Goal: Ask a question

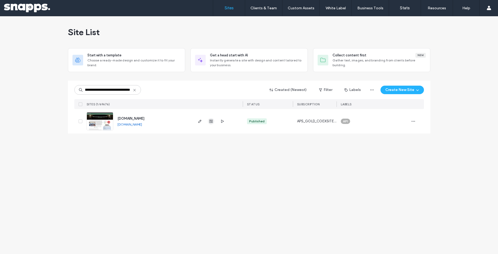
click at [211, 123] on use "button" at bounding box center [210, 121] width 3 height 3
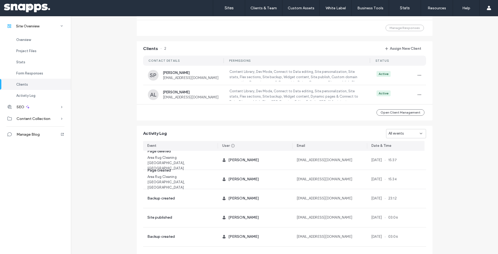
scroll to position [449, 0]
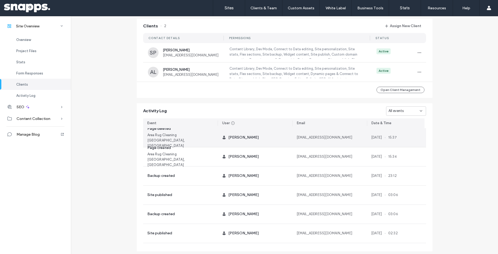
scroll to position [425, 0]
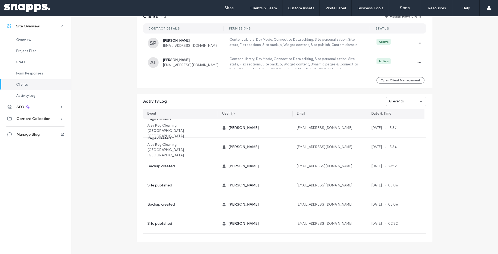
scroll to position [449, 0]
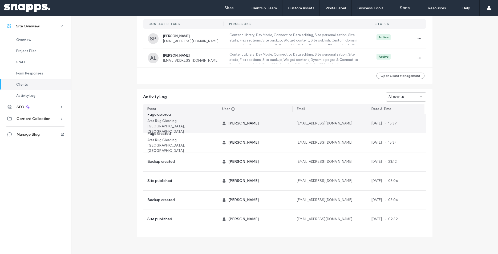
click at [316, 124] on span "[EMAIL_ADDRESS][DOMAIN_NAME]" at bounding box center [325, 123] width 56 height 5
click at [241, 124] on span "[PERSON_NAME]" at bounding box center [243, 124] width 31 height 6
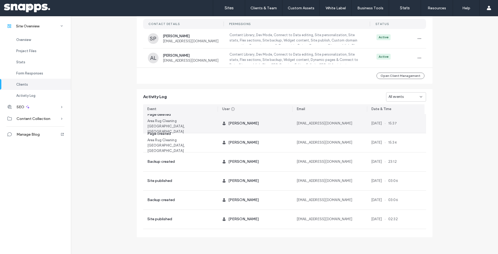
click at [241, 124] on span "[PERSON_NAME]" at bounding box center [243, 124] width 31 height 6
click at [306, 123] on span "[EMAIL_ADDRESS][DOMAIN_NAME]" at bounding box center [325, 123] width 56 height 5
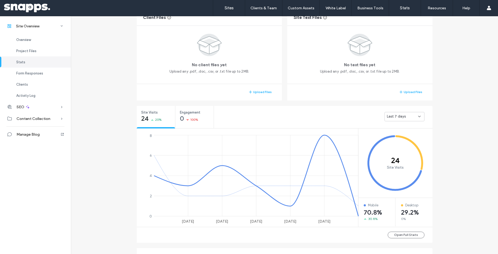
scroll to position [18, 0]
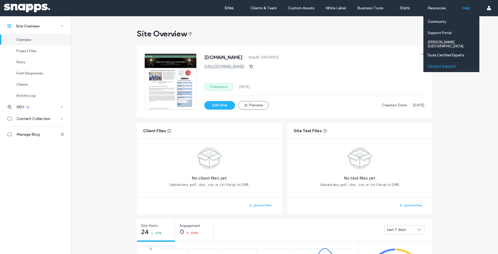
click at [442, 66] on label "Contact Support" at bounding box center [442, 66] width 28 height 4
